Goal: Information Seeking & Learning: Learn about a topic

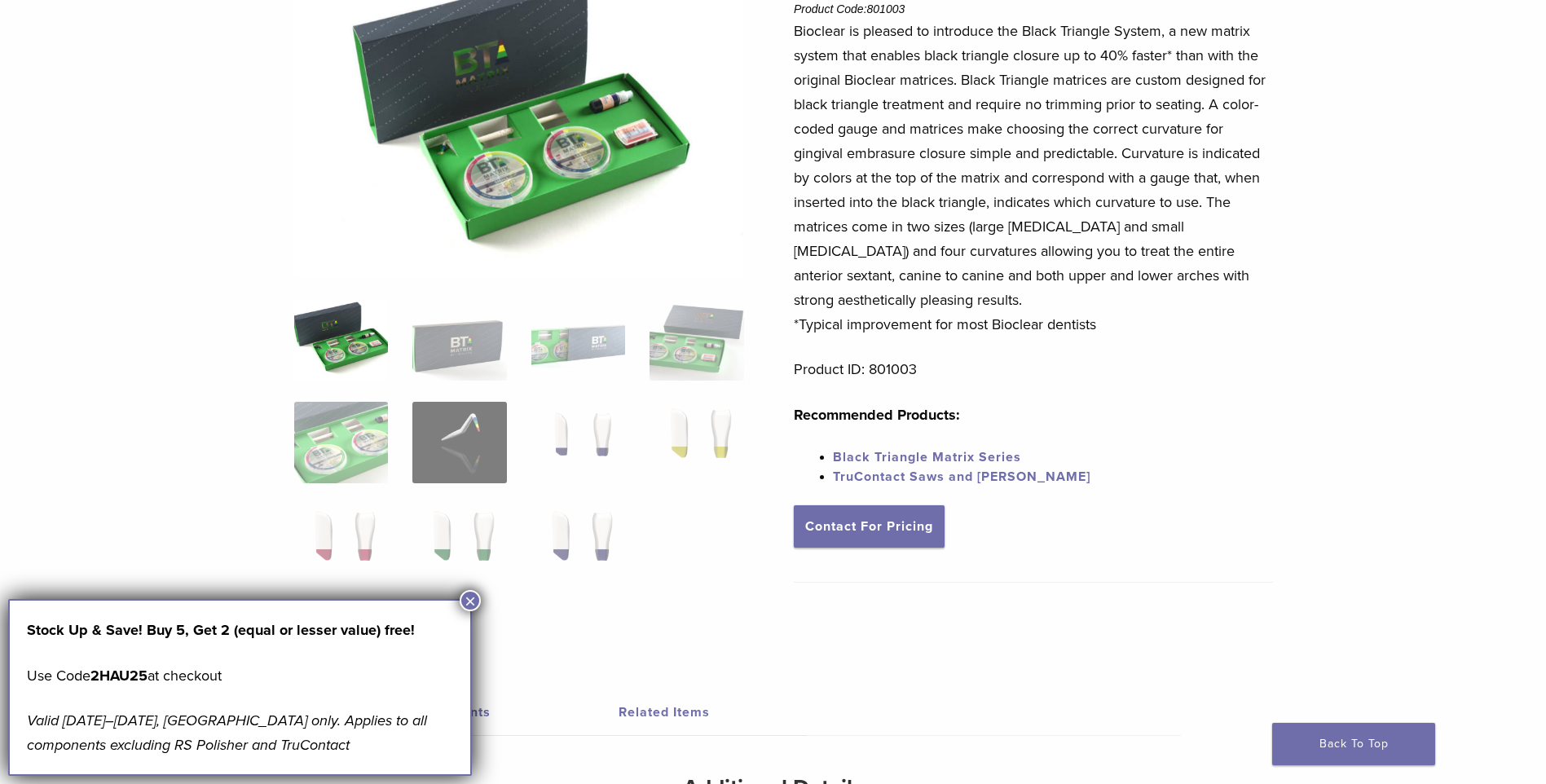
scroll to position [326, 0]
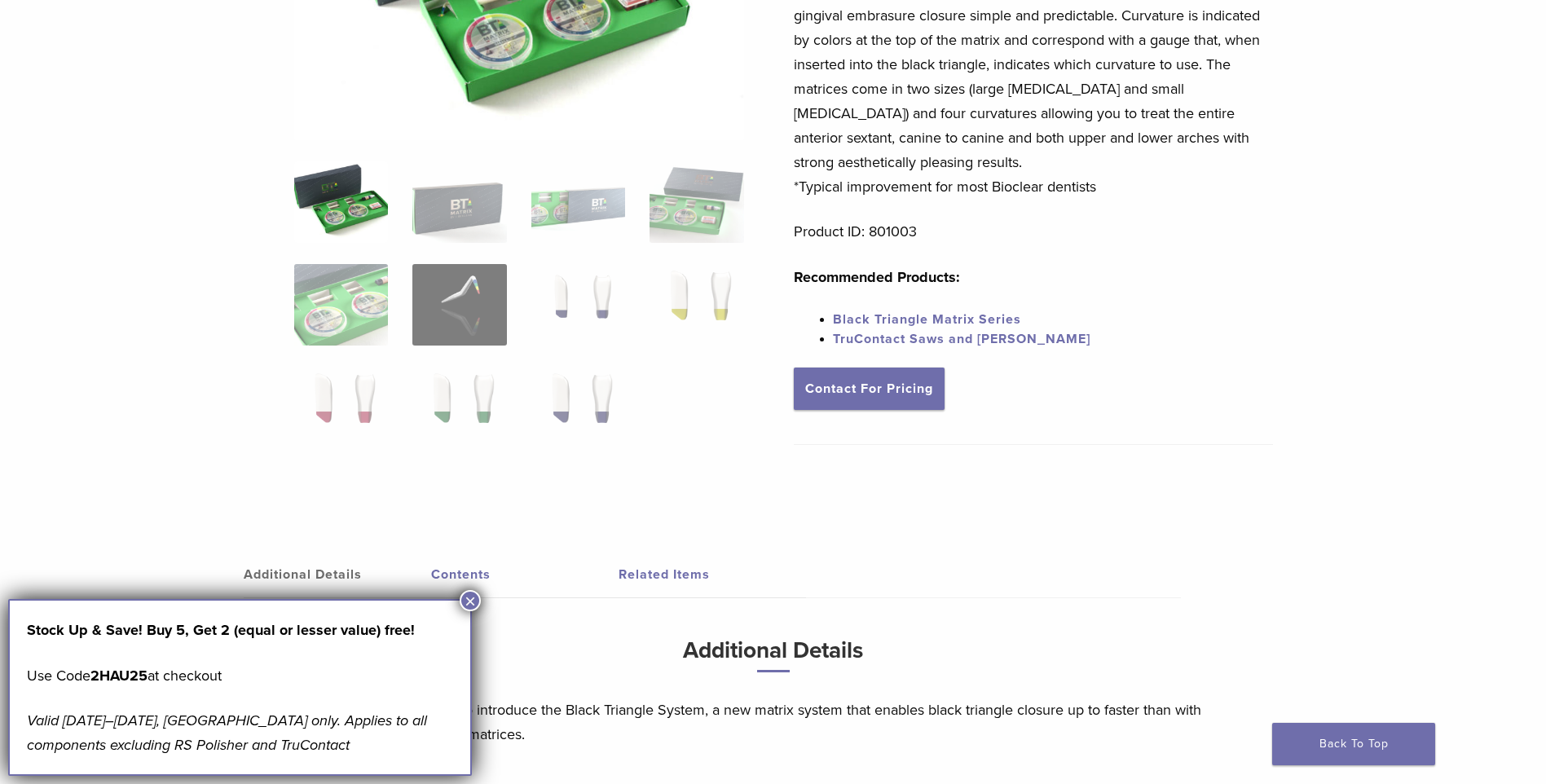
click at [469, 606] on button "×" at bounding box center [470, 600] width 21 height 21
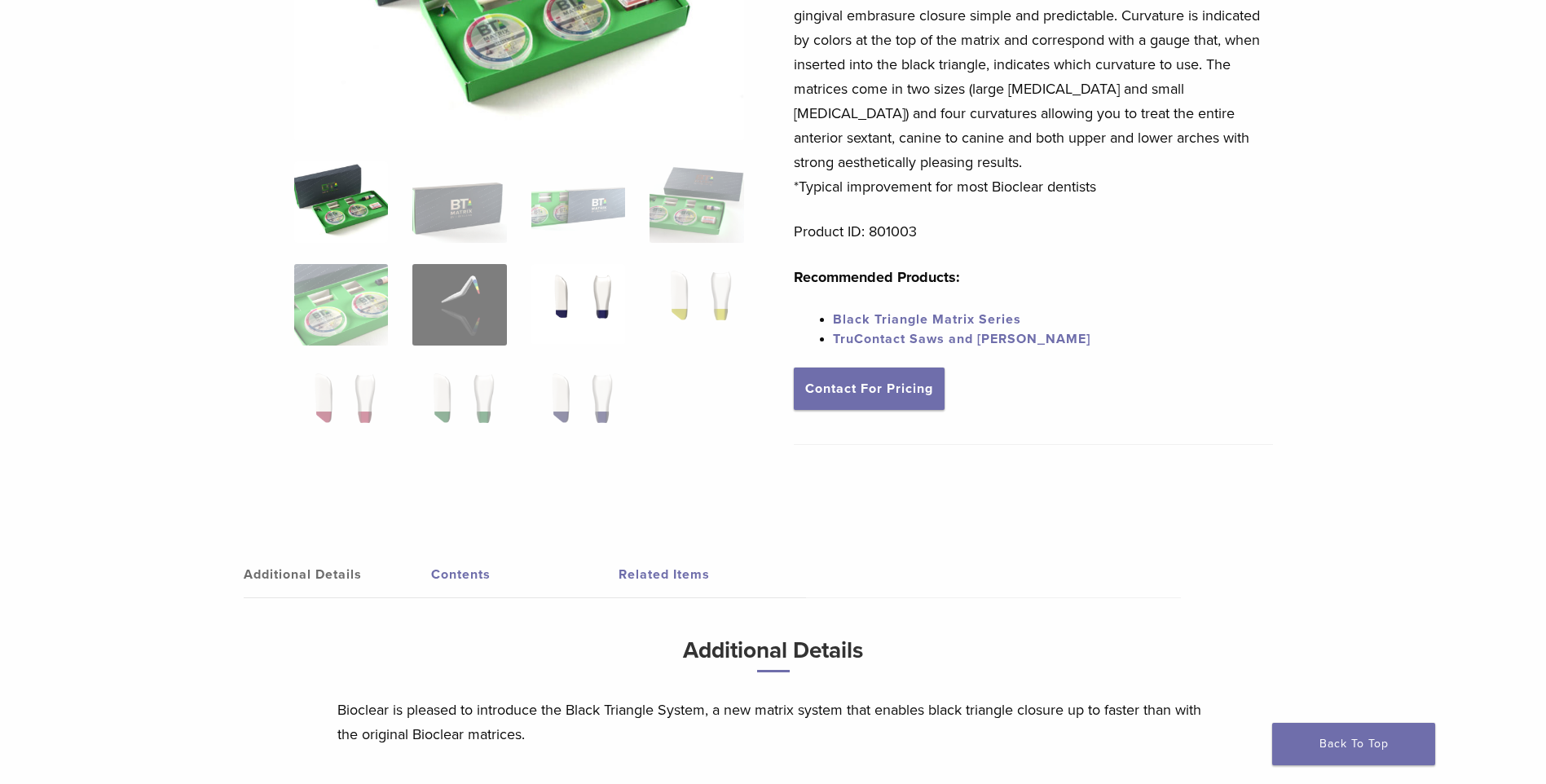
click at [550, 301] on img at bounding box center [577, 305] width 93 height 81
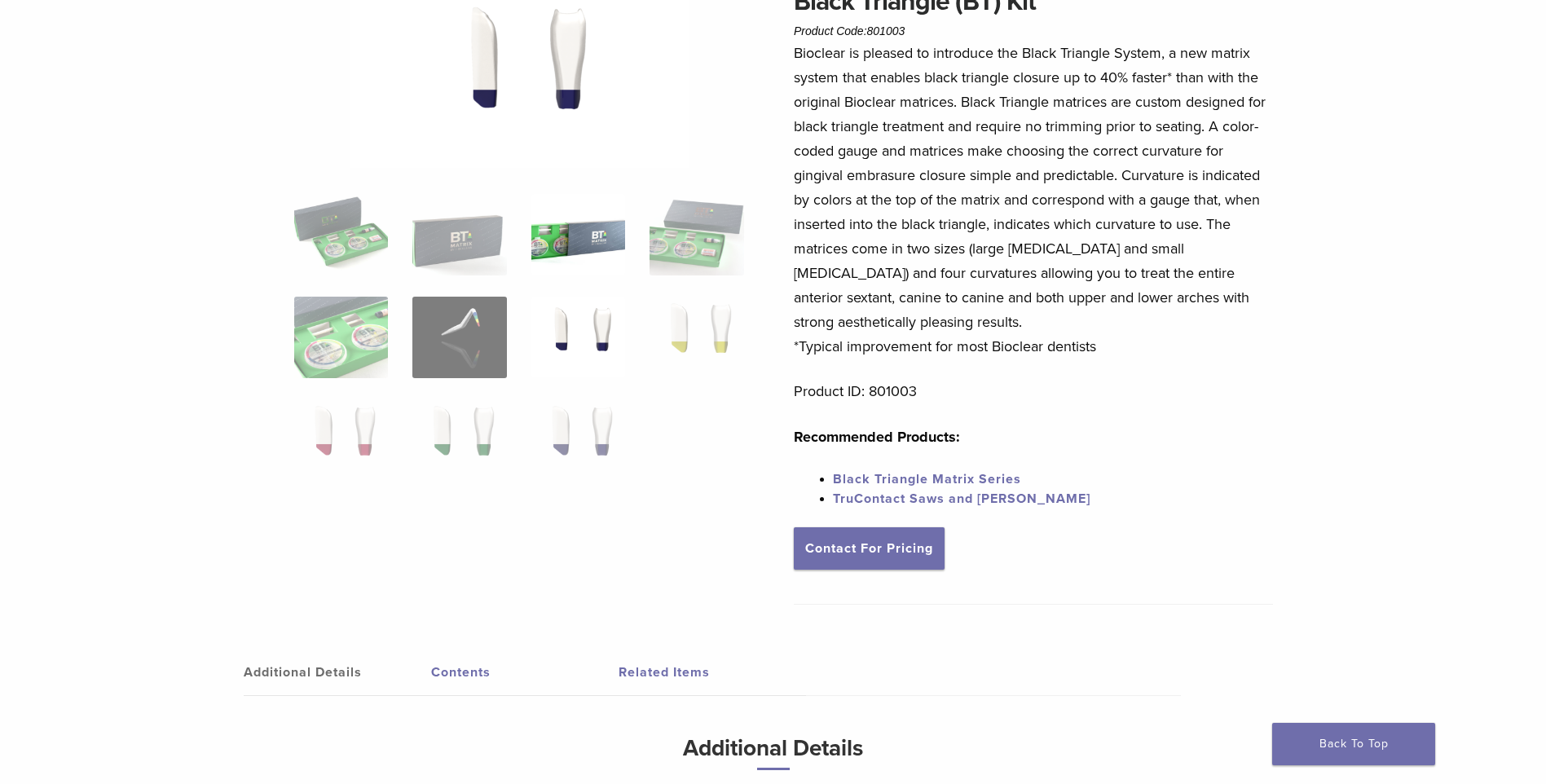
scroll to position [0, 0]
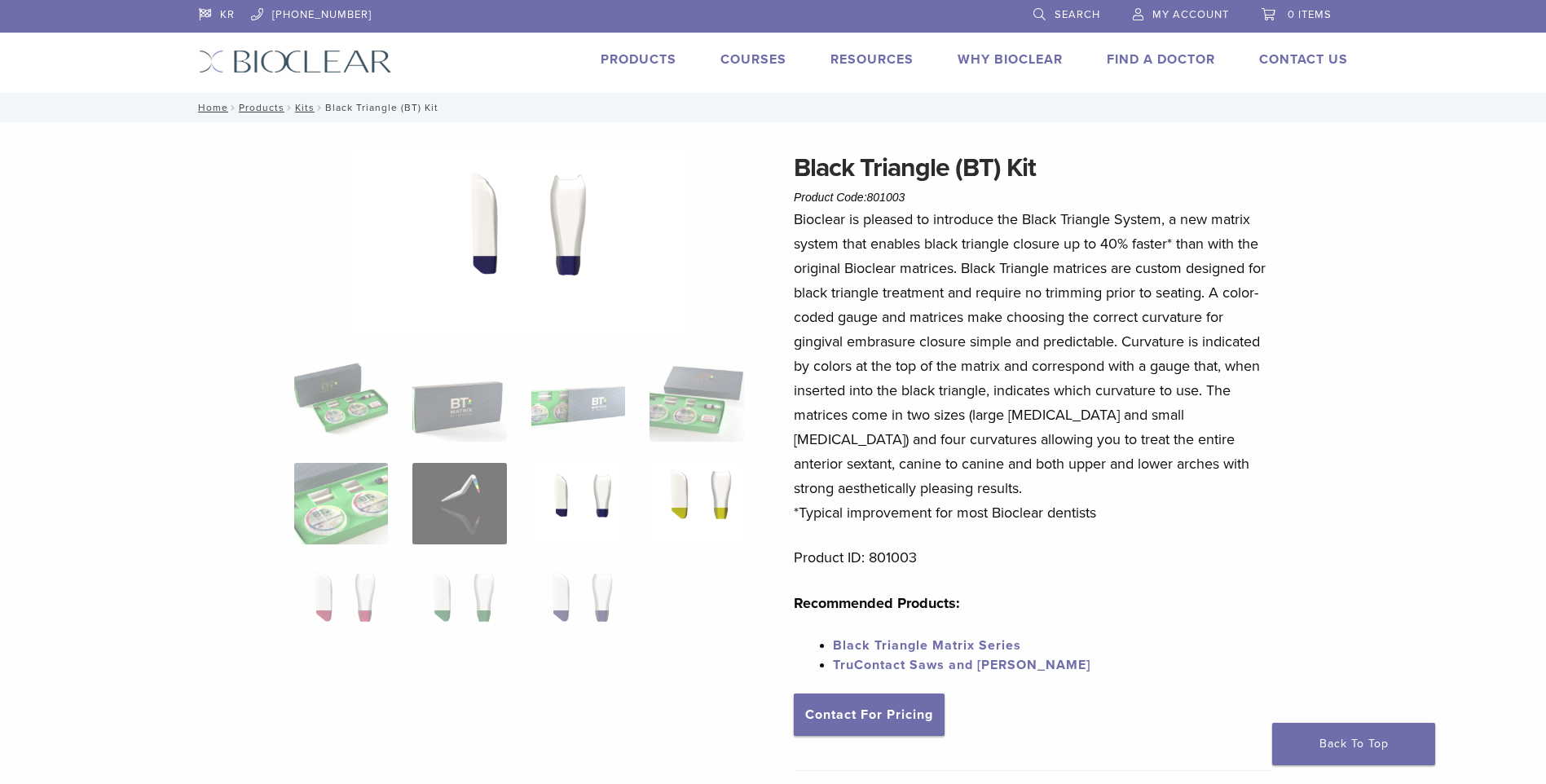
click at [720, 506] on img at bounding box center [695, 503] width 93 height 81
click at [597, 599] on img at bounding box center [577, 606] width 93 height 81
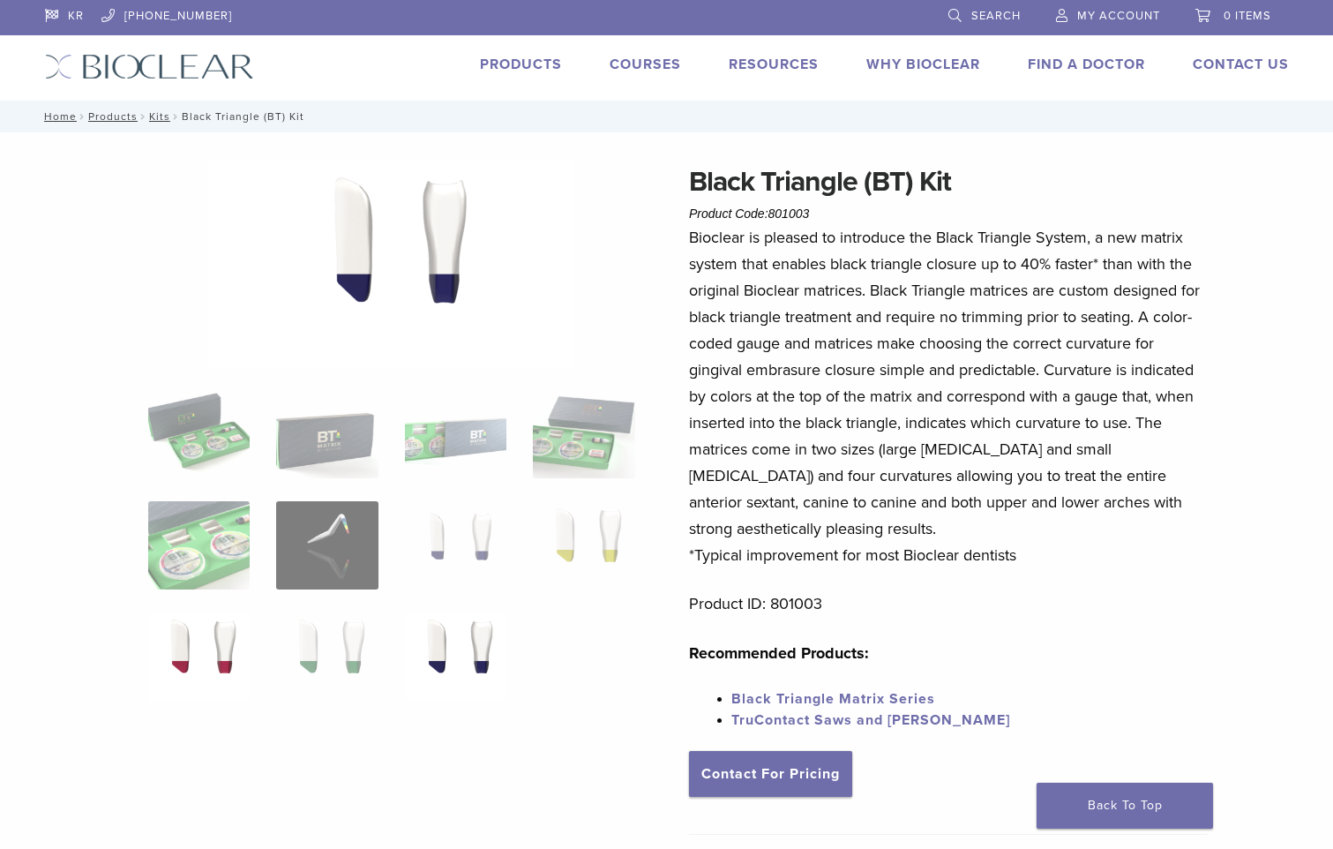
click at [231, 641] on img at bounding box center [198, 656] width 101 height 88
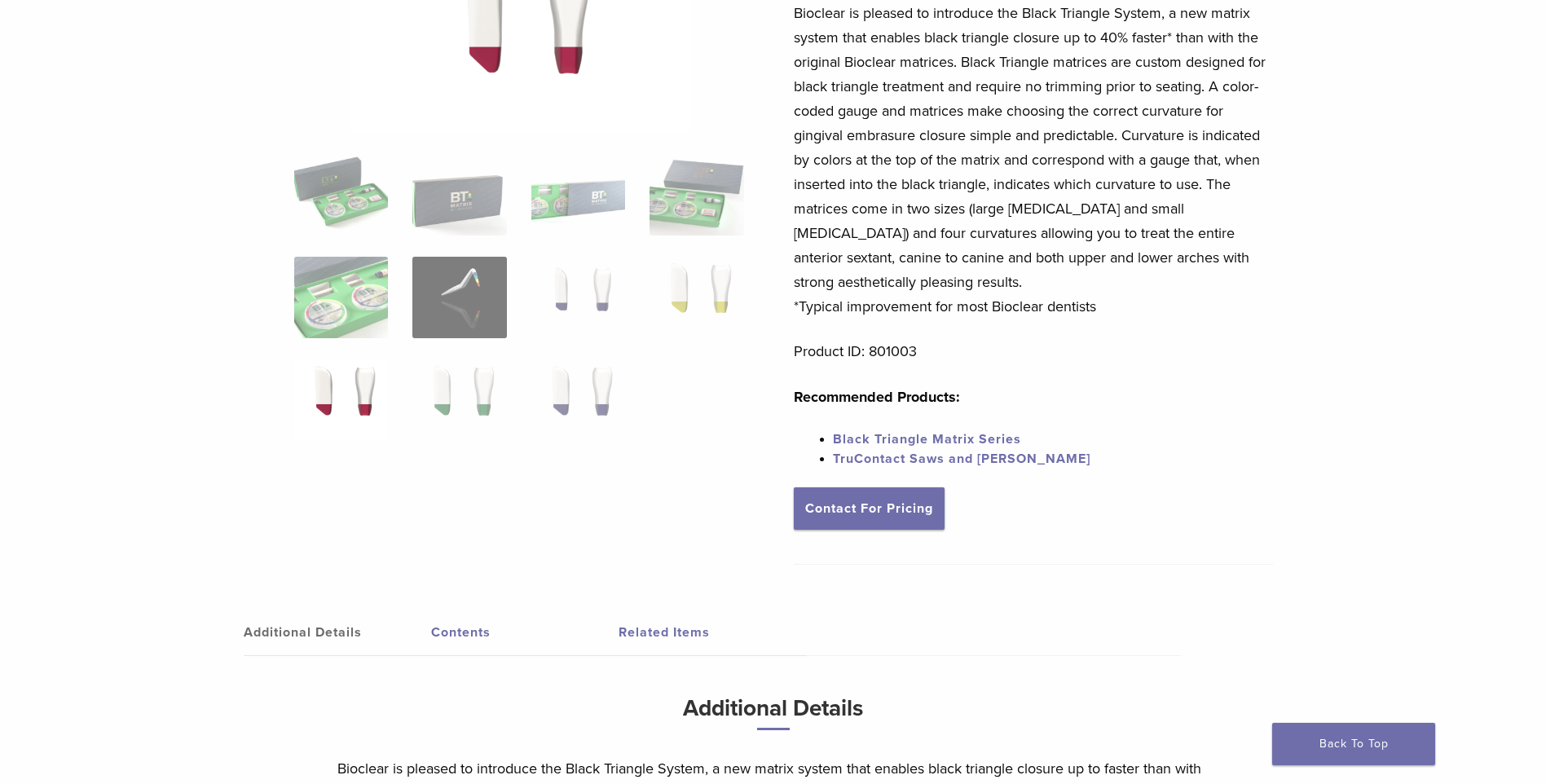
scroll to position [378, 0]
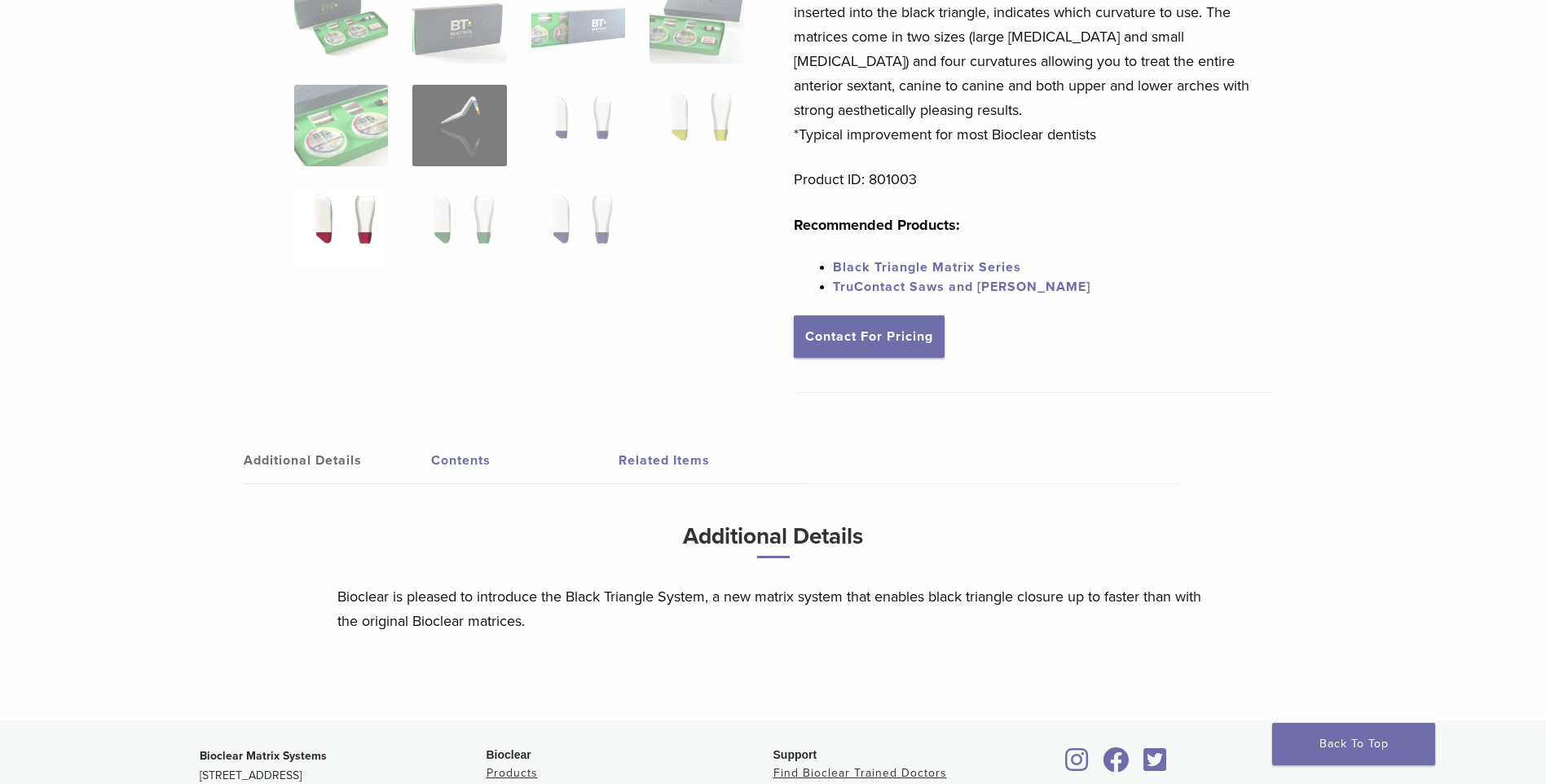
click at [449, 460] on link "Contents" at bounding box center [525, 460] width 187 height 45
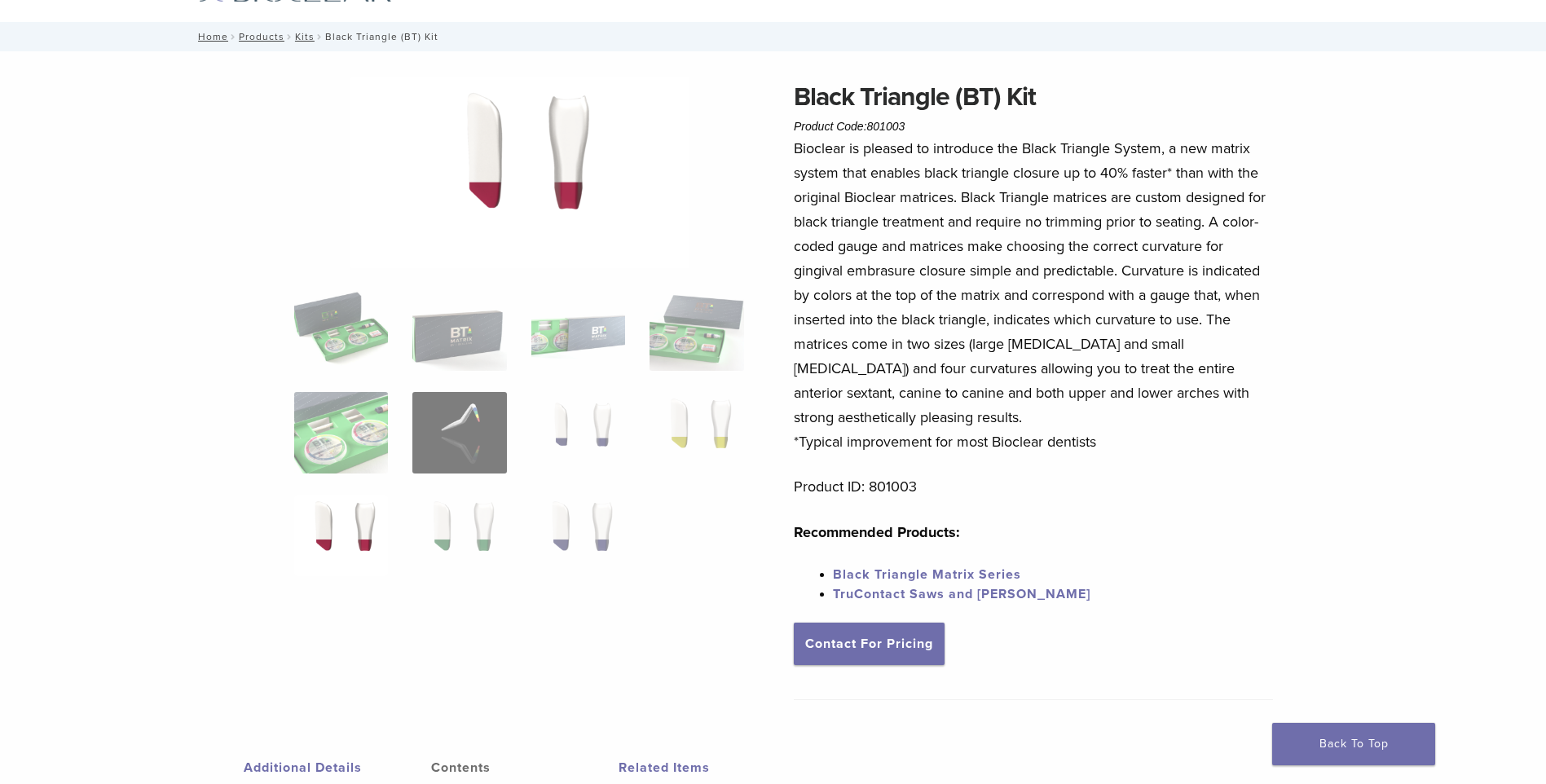
scroll to position [0, 0]
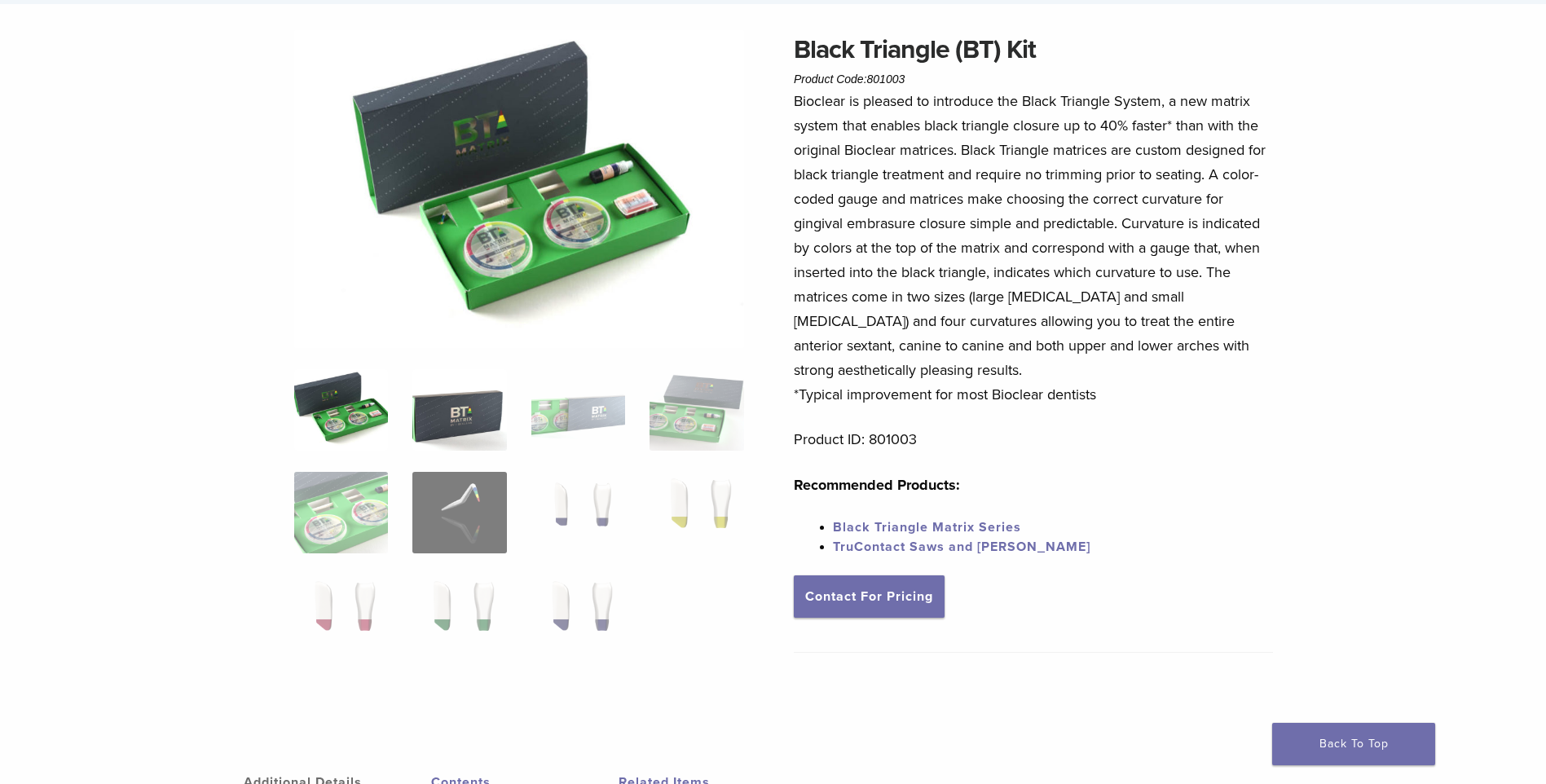
scroll to position [114, 0]
